Goal: Transaction & Acquisition: Subscribe to service/newsletter

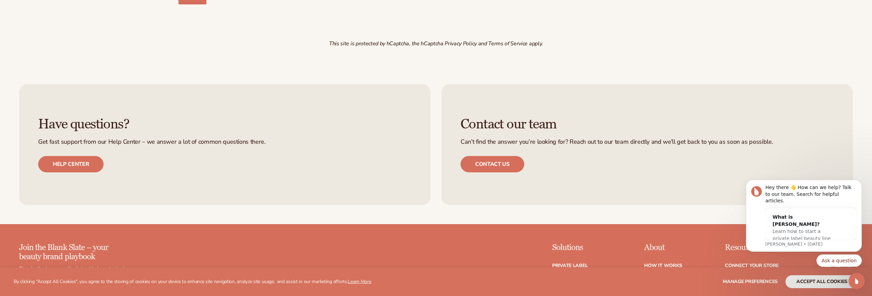
scroll to position [1427, 0]
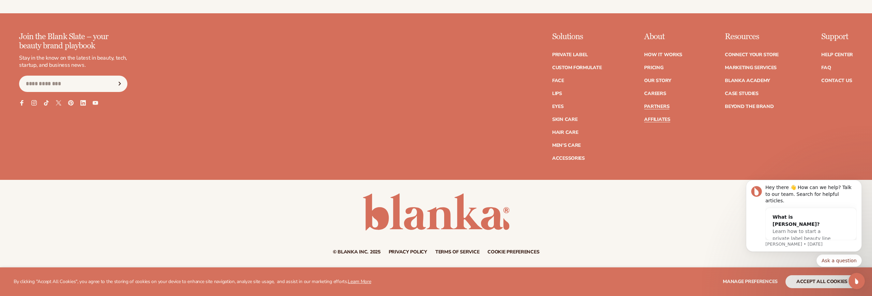
click at [645, 117] on link "Affiliates" at bounding box center [657, 119] width 26 height 5
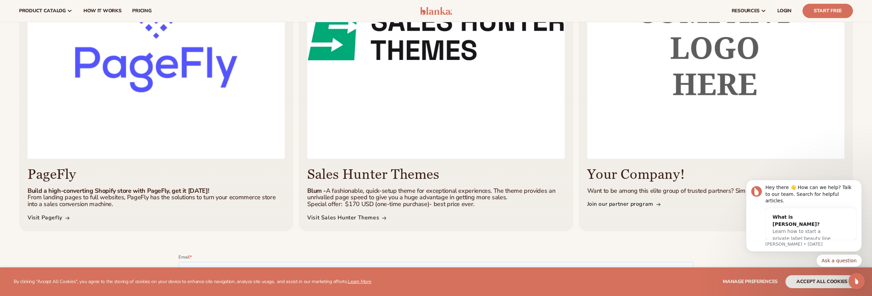
scroll to position [322, 0]
